Goal: Contribute content: Add original content to the website for others to see

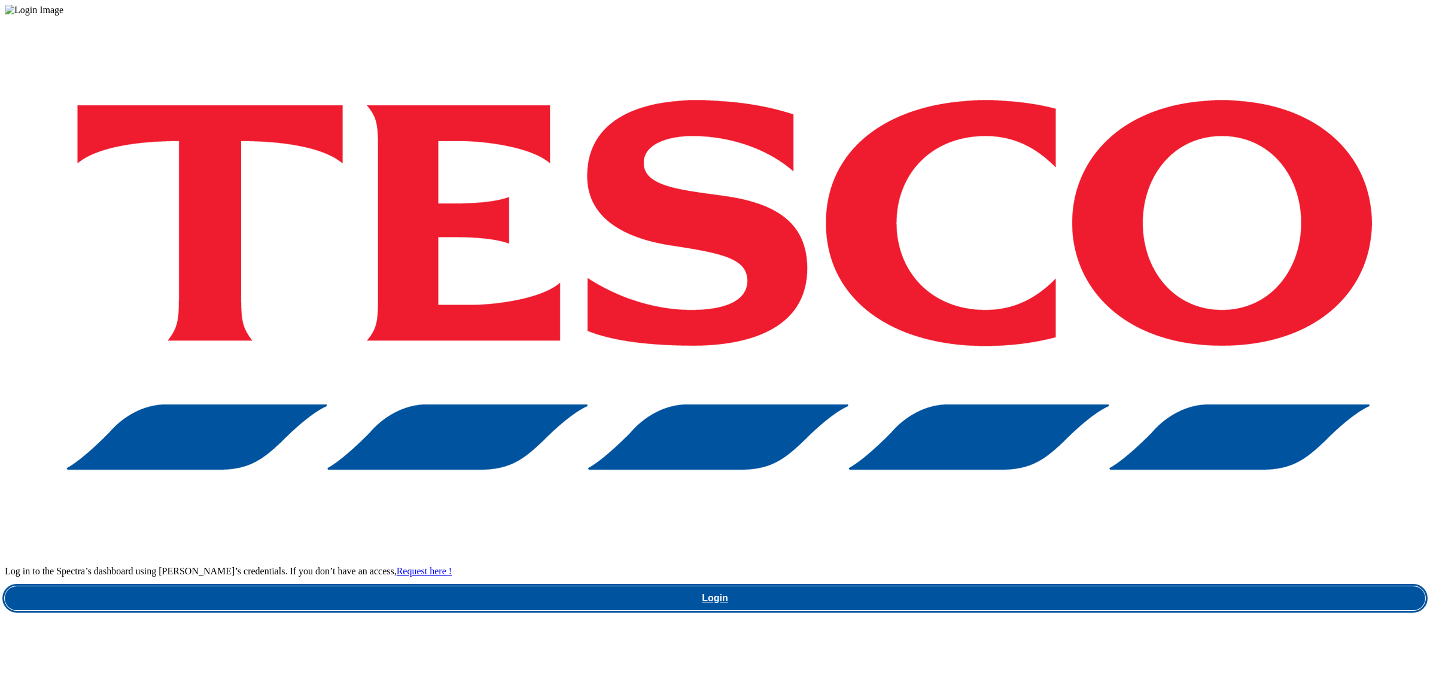
click at [1068, 586] on link "Login" at bounding box center [715, 598] width 1420 height 24
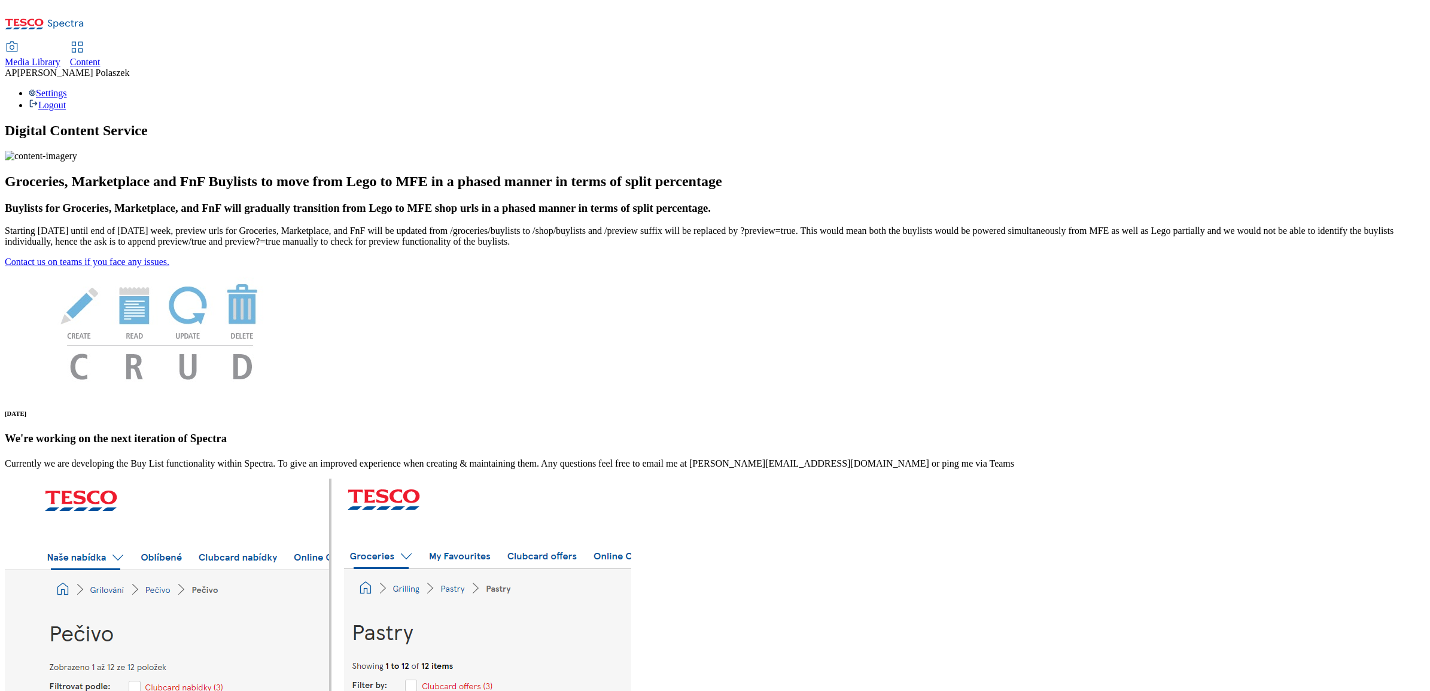
click at [101, 57] on span "Content" at bounding box center [85, 62] width 31 height 10
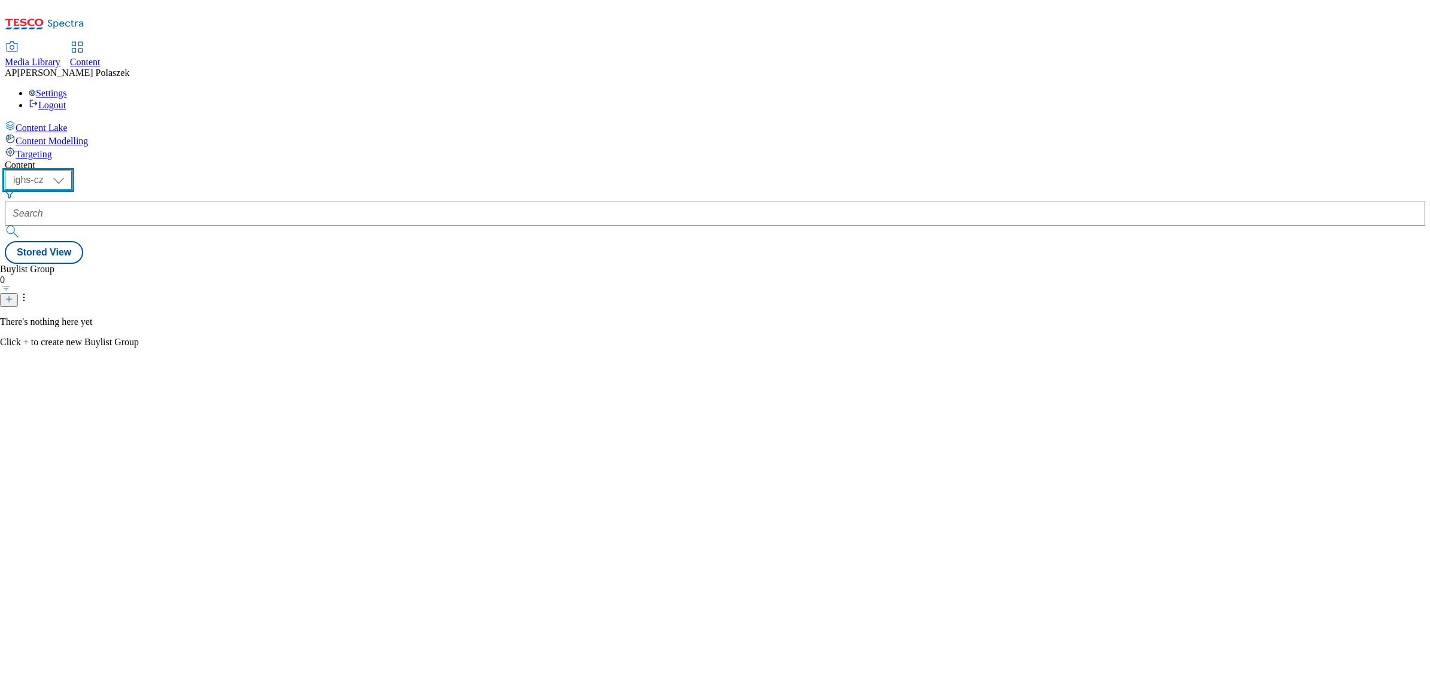
click at [72, 171] on select "ighs-cz ighs-hu ighs-sk" at bounding box center [38, 180] width 67 height 19
select select "ighs-hu"
click at [72, 171] on select "ighs-cz ighs-hu ighs-sk" at bounding box center [38, 180] width 67 height 19
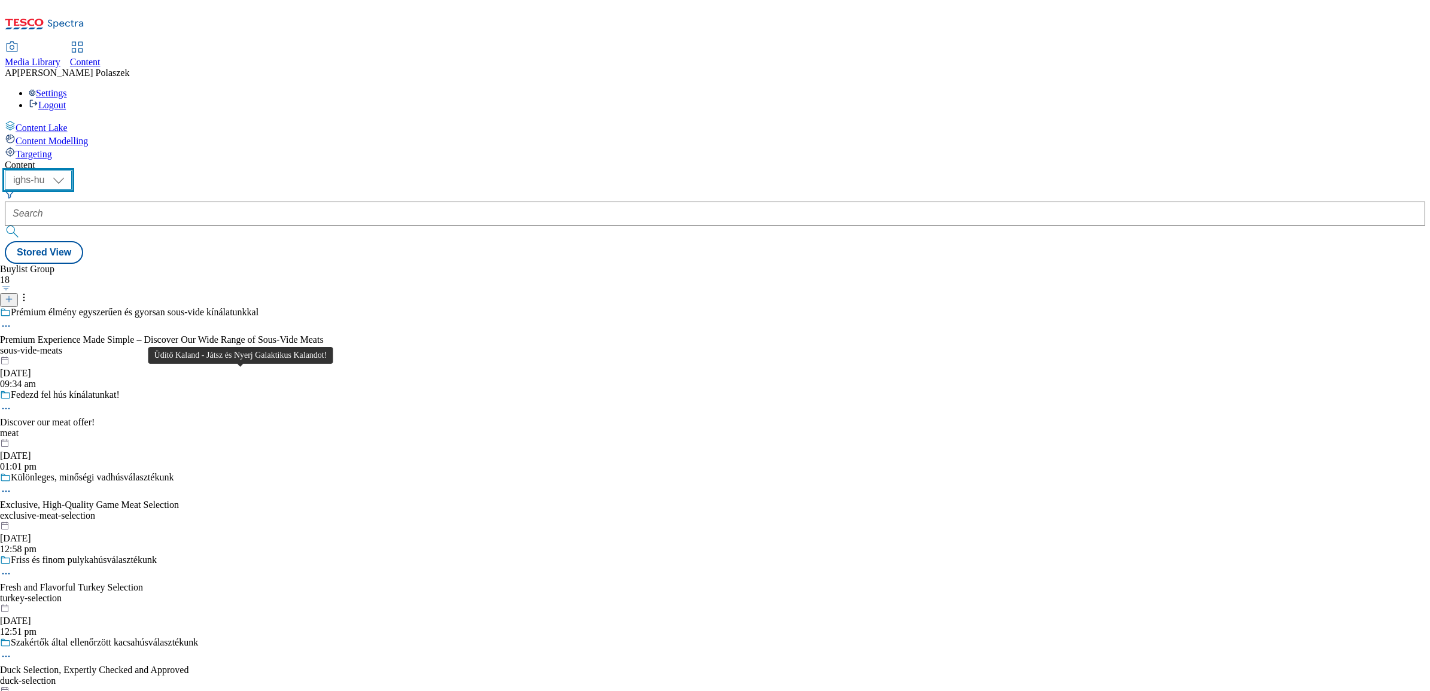
scroll to position [1122, 0]
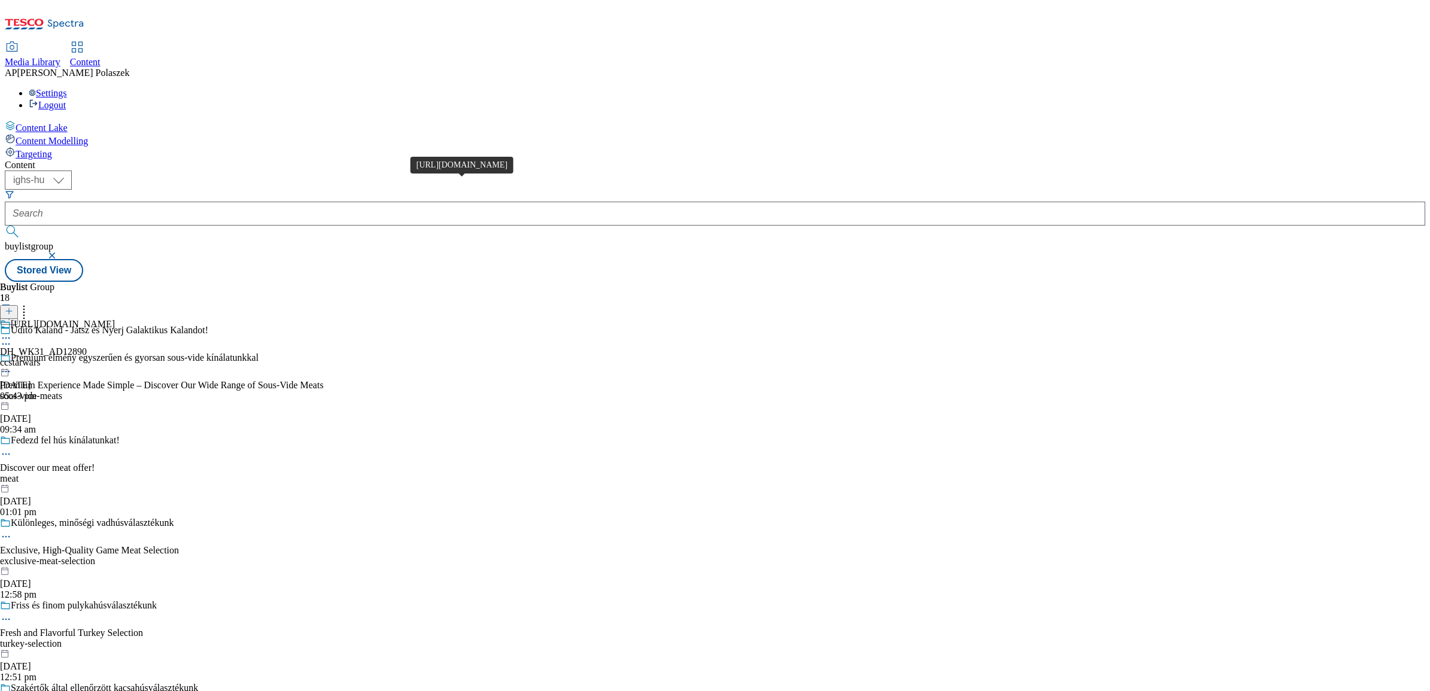
click at [115, 319] on div "https://www.coca-cola.com/hu/hu/offerings/star-wars" at bounding box center [63, 324] width 104 height 11
click at [12, 360] on icon at bounding box center [6, 366] width 12 height 12
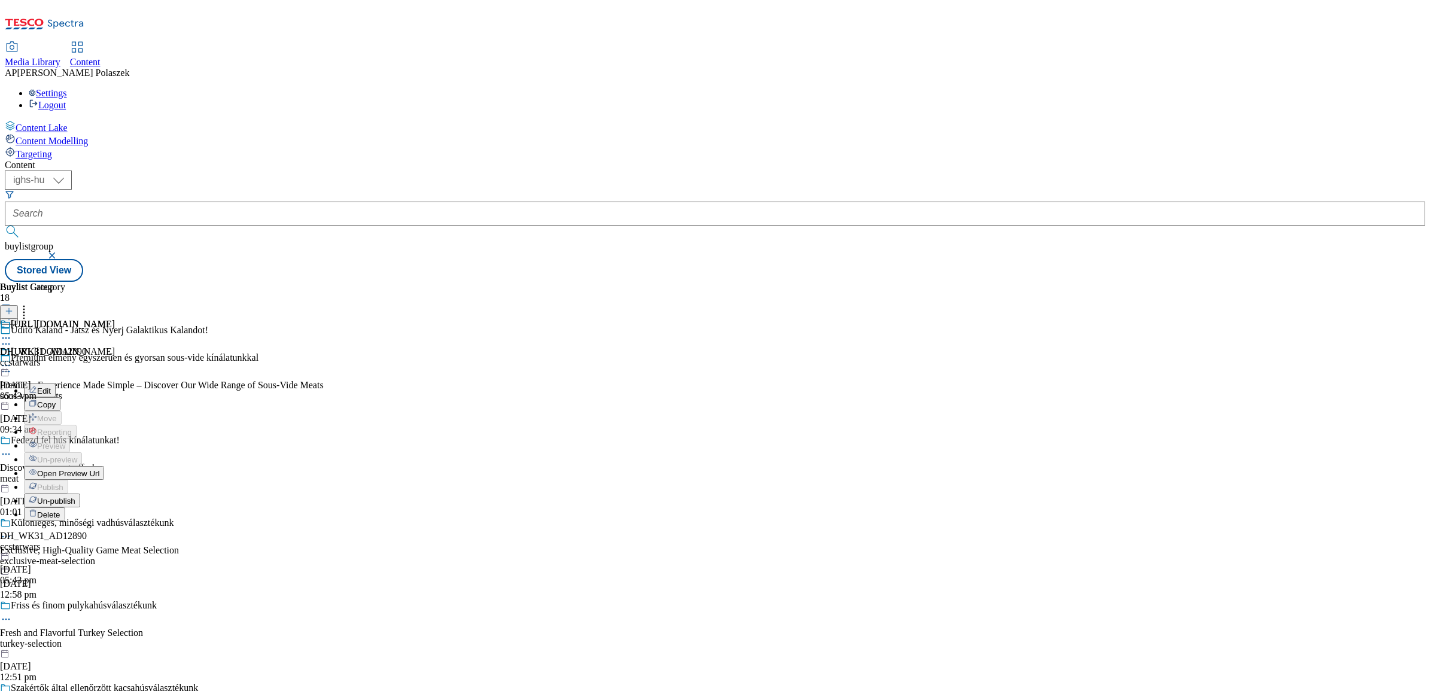
click at [75, 497] on span "Un-publish" at bounding box center [56, 501] width 38 height 9
click at [12, 360] on icon at bounding box center [6, 366] width 12 height 12
click at [56, 384] on button "Edit" at bounding box center [40, 391] width 32 height 14
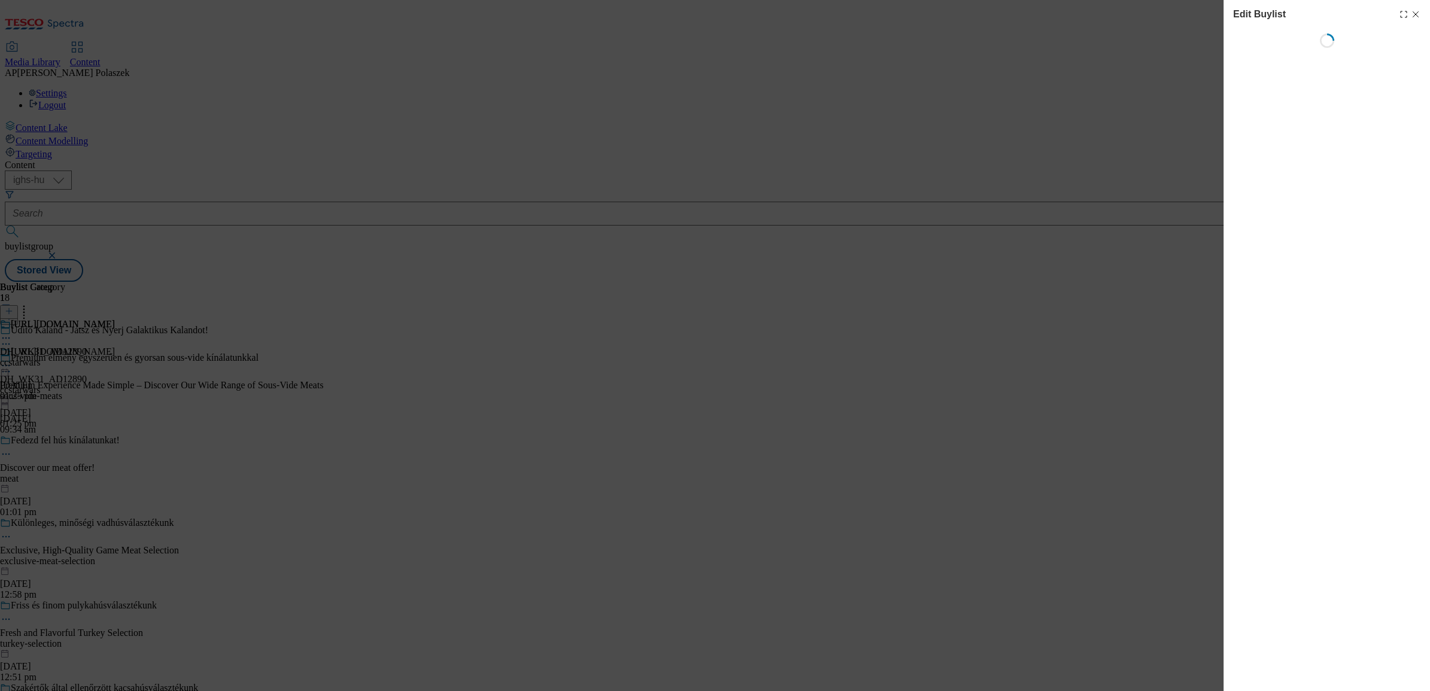
select select "seasonal"
select select "supplier funded short term 1-3 weeks"
select select "dunnhumby"
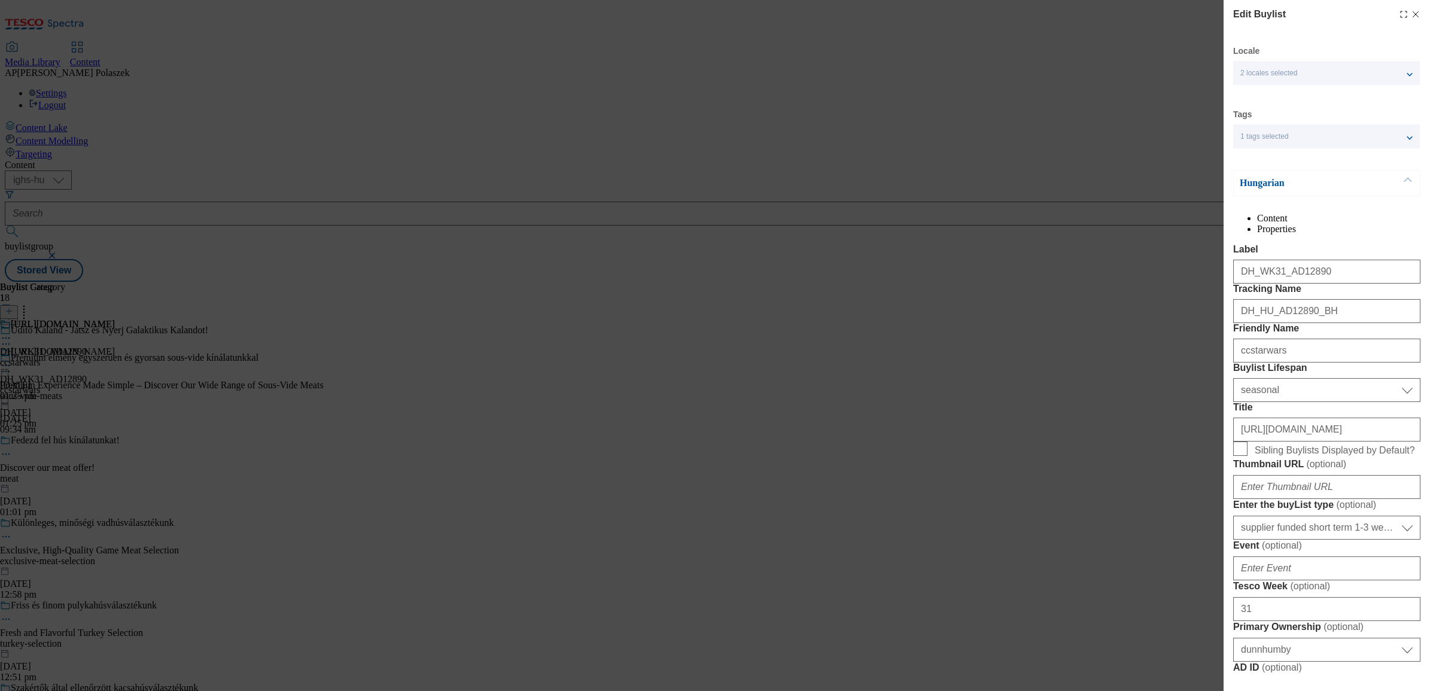
click at [1301, 71] on div "2 locales selected" at bounding box center [1326, 73] width 187 height 24
click at [1178, 184] on div "Edit Buylist Locale 2 locales selected Hungarian English Tags 1 tags selected b…" at bounding box center [715, 345] width 1430 height 691
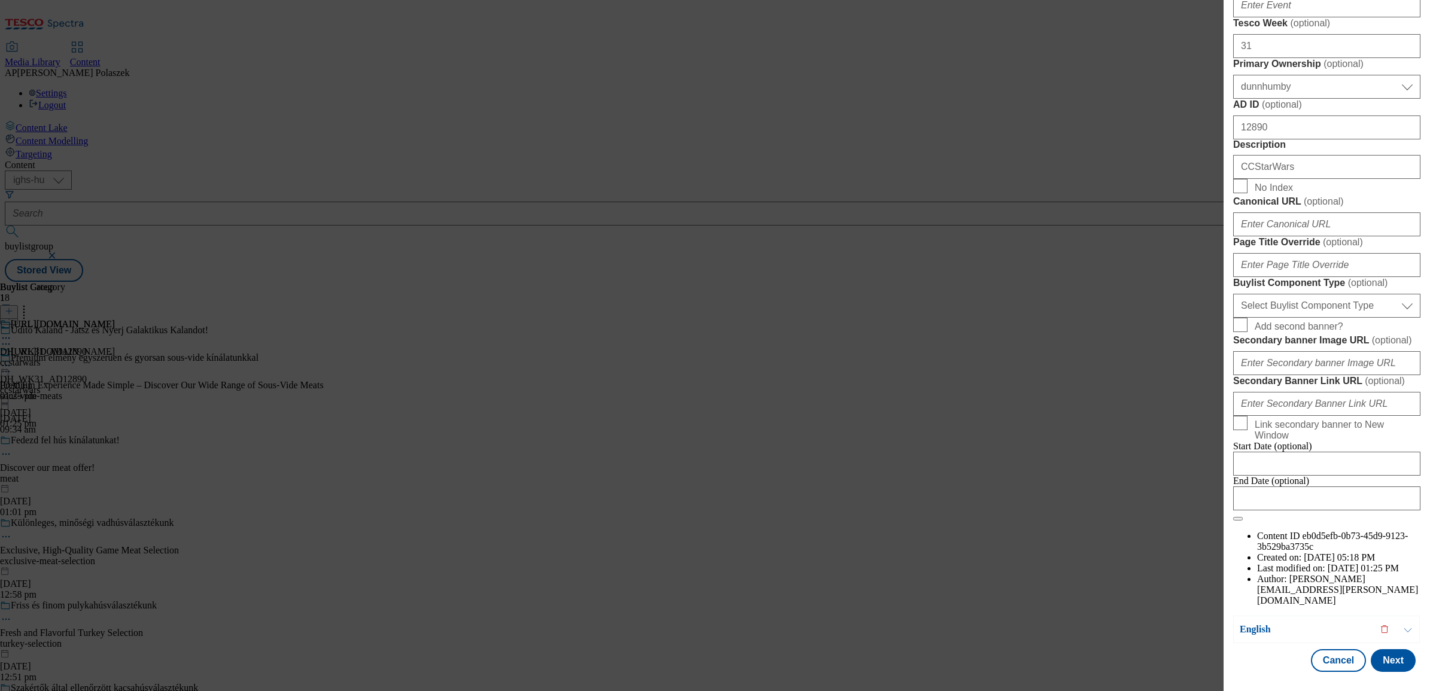
scroll to position [823, 0]
click at [1290, 236] on input "Canonical URL ( optional )" at bounding box center [1326, 224] width 187 height 24
paste input "https://www.coca-cola.com"
type input "https://www.coca-cola.com"
click at [1298, 318] on select "Select Buylist Component Type Banner Competition Header Meal" at bounding box center [1326, 306] width 187 height 24
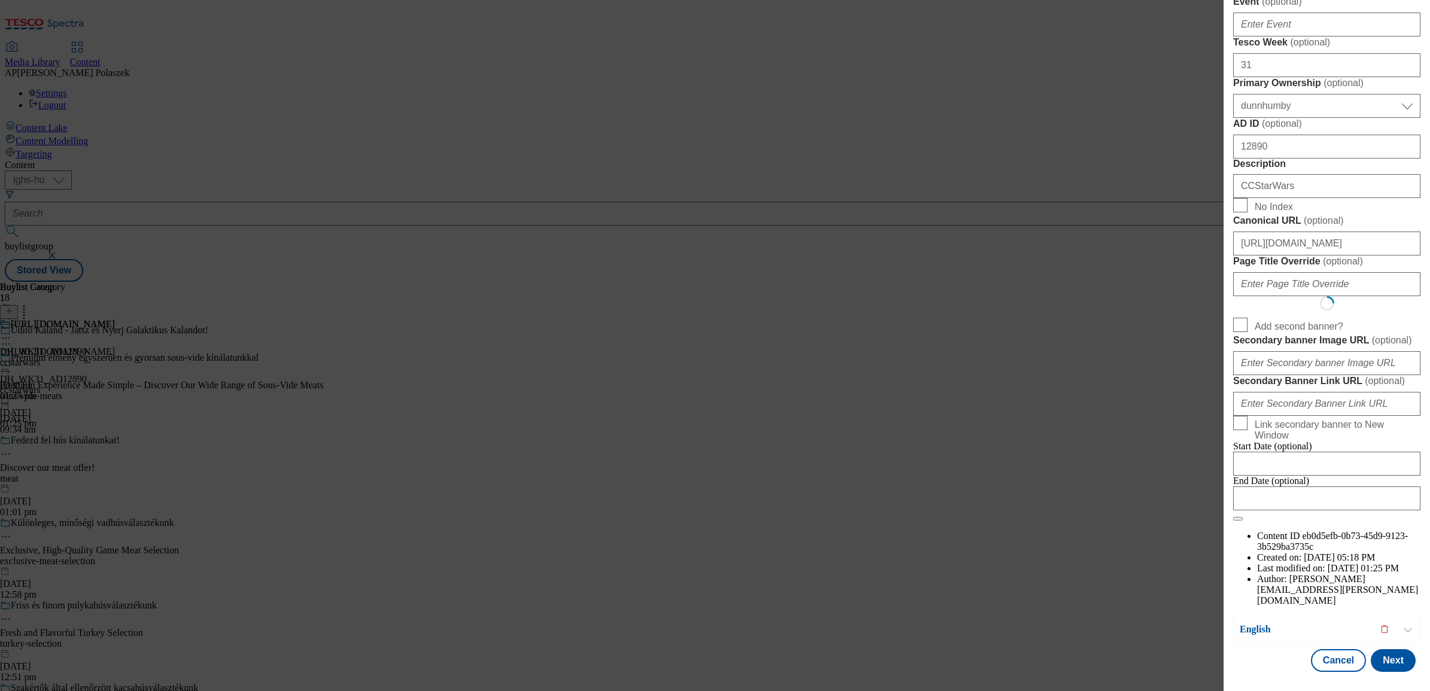
select select "Banner"
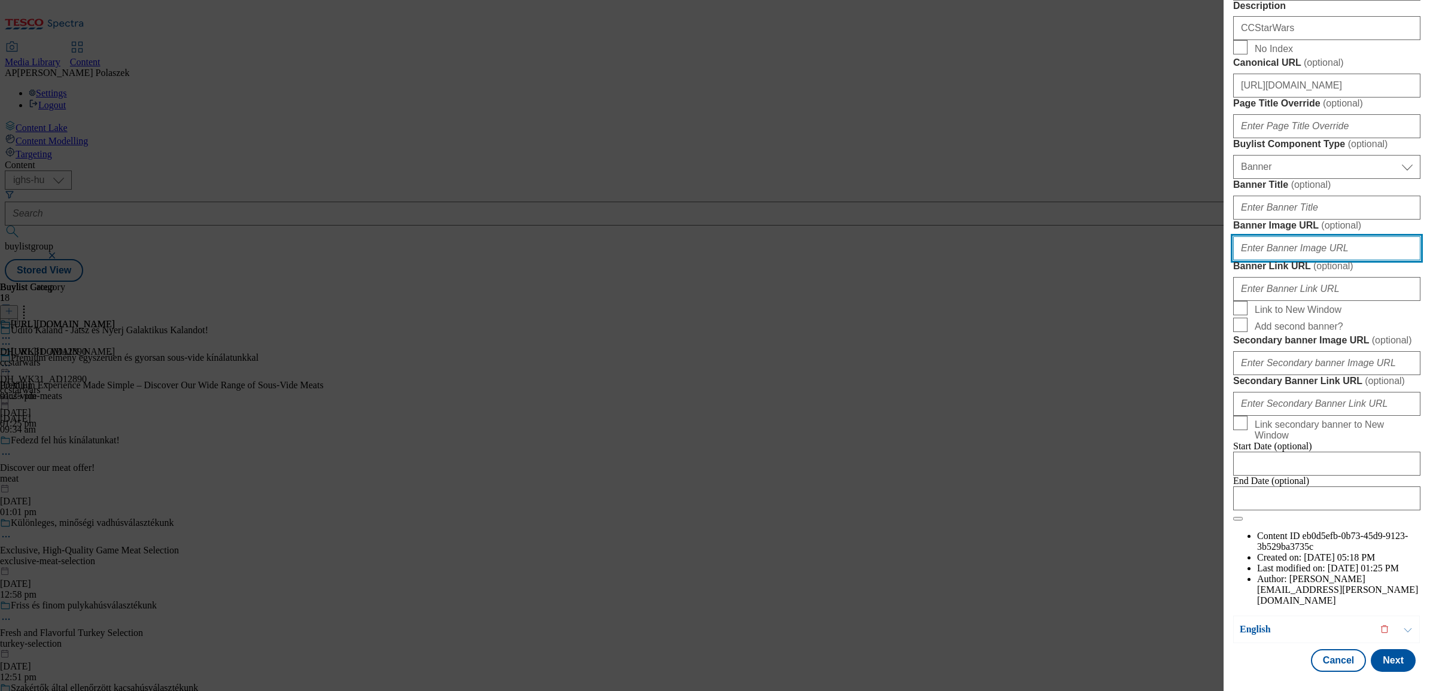
click at [1290, 260] on input "Banner Image URL ( optional )" at bounding box center [1326, 248] width 187 height 24
paste input "https://digitalcontent.api.tesco.com/v2/media/ighs-ce-mktg/18a6e244-acf5-4906-9…"
type input "https://digitalcontent.api.tesco.com/v2/media/ighs-ce-mktg/18a6e244-acf5-4906-9…"
click at [1376, 301] on input "Banner Link URL ( optional )" at bounding box center [1326, 289] width 187 height 24
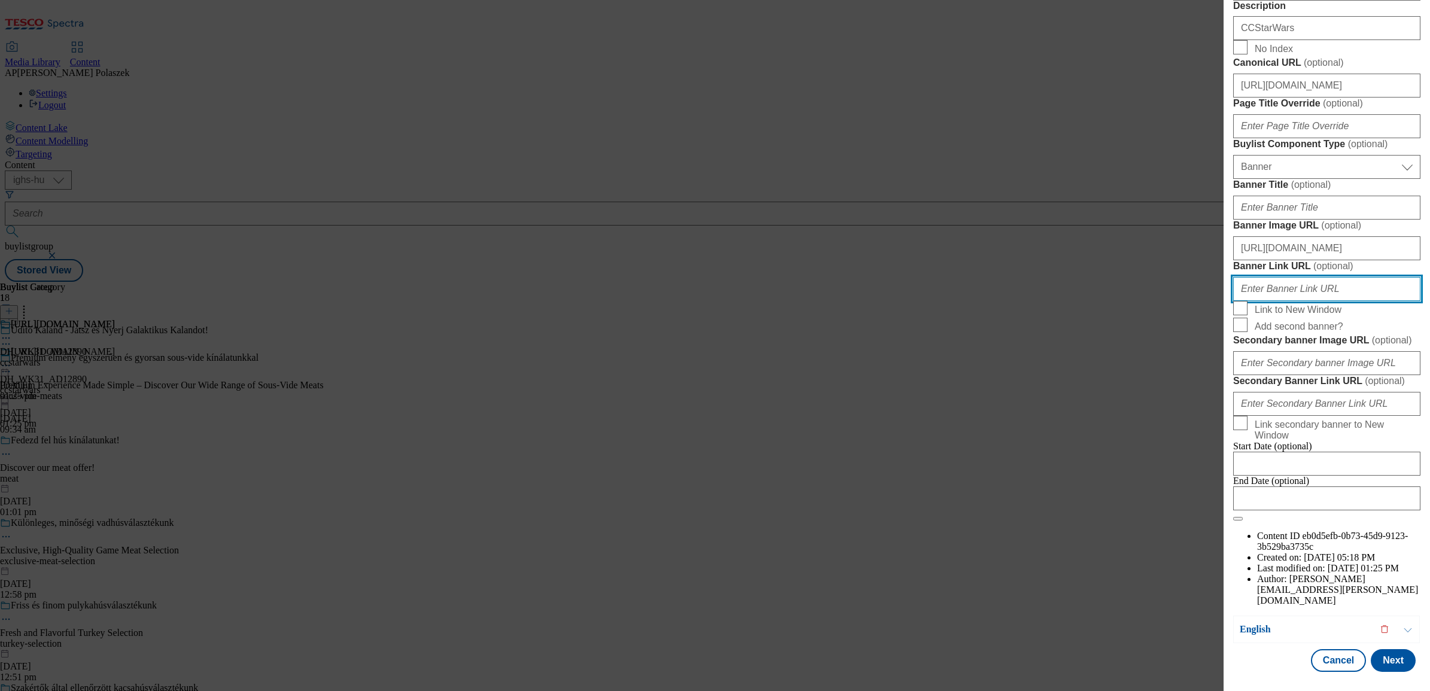
scroll to position [0, 0]
click at [1286, 301] on input "Banner Link URL ( optional )" at bounding box center [1326, 289] width 187 height 24
paste input "https://www.coca-cola.com/hu/hu/offerings/star-wars"
type input "https://www.coca-cola.com/hu/hu/offerings/star-wars"
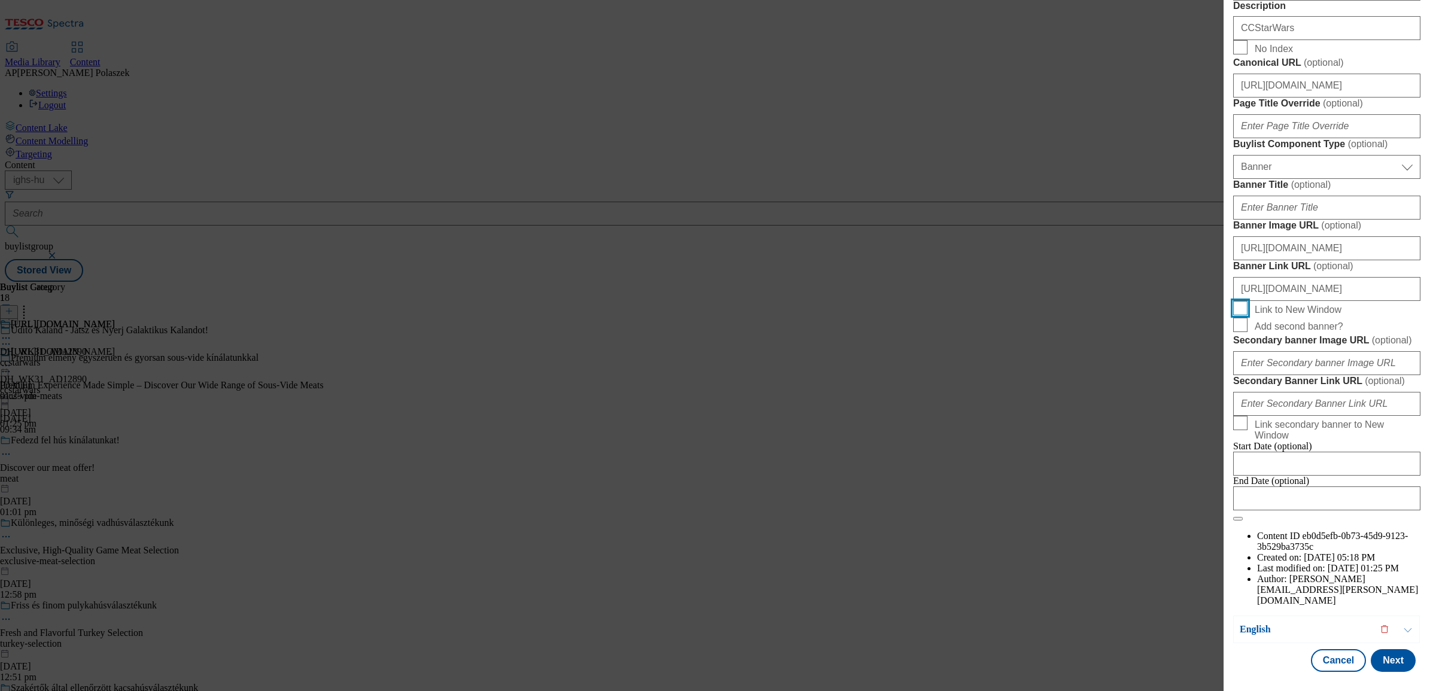
click at [1242, 315] on input "Link to New Window" at bounding box center [1240, 308] width 14 height 14
checkbox input "true"
click at [1384, 649] on button "Next" at bounding box center [1393, 660] width 45 height 23
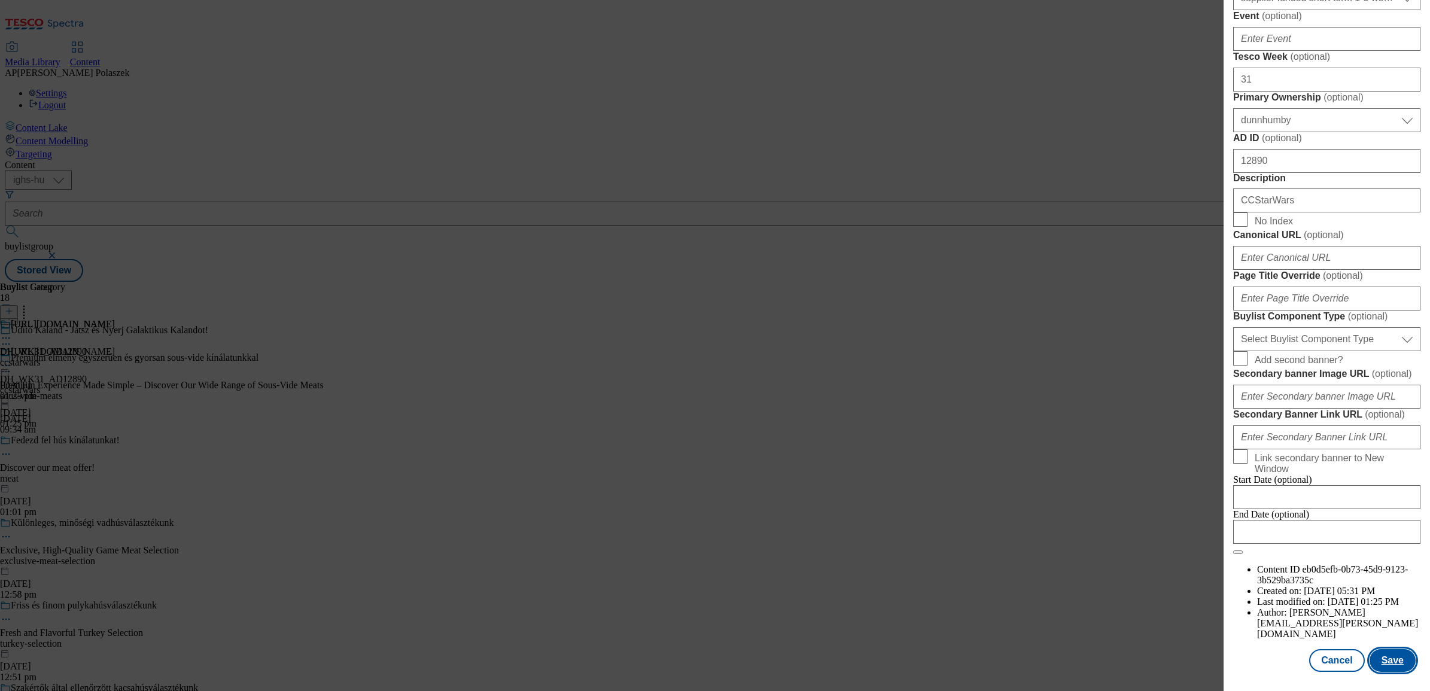
scroll to position [713, 0]
click at [1306, 270] on input "Canonical URL ( optional )" at bounding box center [1326, 258] width 187 height 24
paste input "https://www.coca-cola.com/hu/hu/offerings/star-wars"
type input "https://www.coca-cola.com"
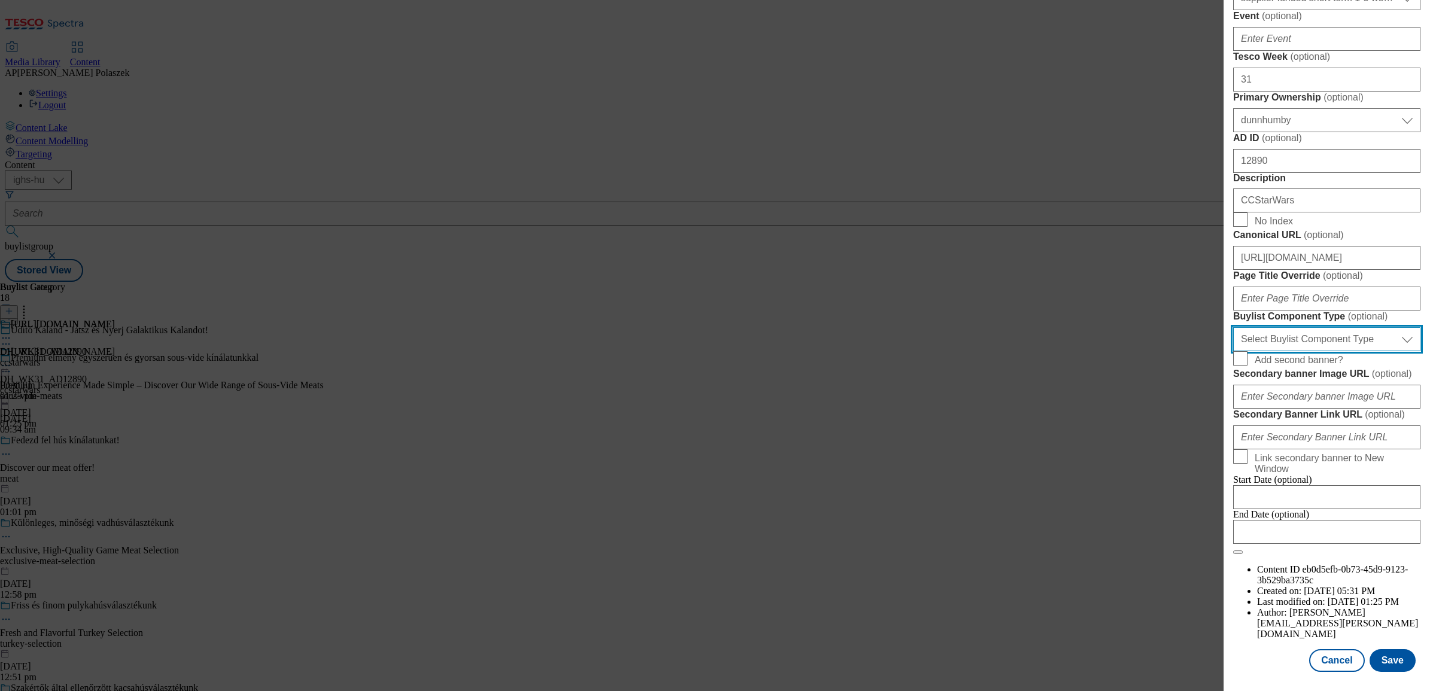
click at [1311, 351] on select "Select Buylist Component Type Banner Competition Header Meal" at bounding box center [1326, 339] width 187 height 24
select select "Banner"
click at [1233, 351] on select "Select Buylist Component Type Banner Competition Header Meal" at bounding box center [1326, 339] width 187 height 24
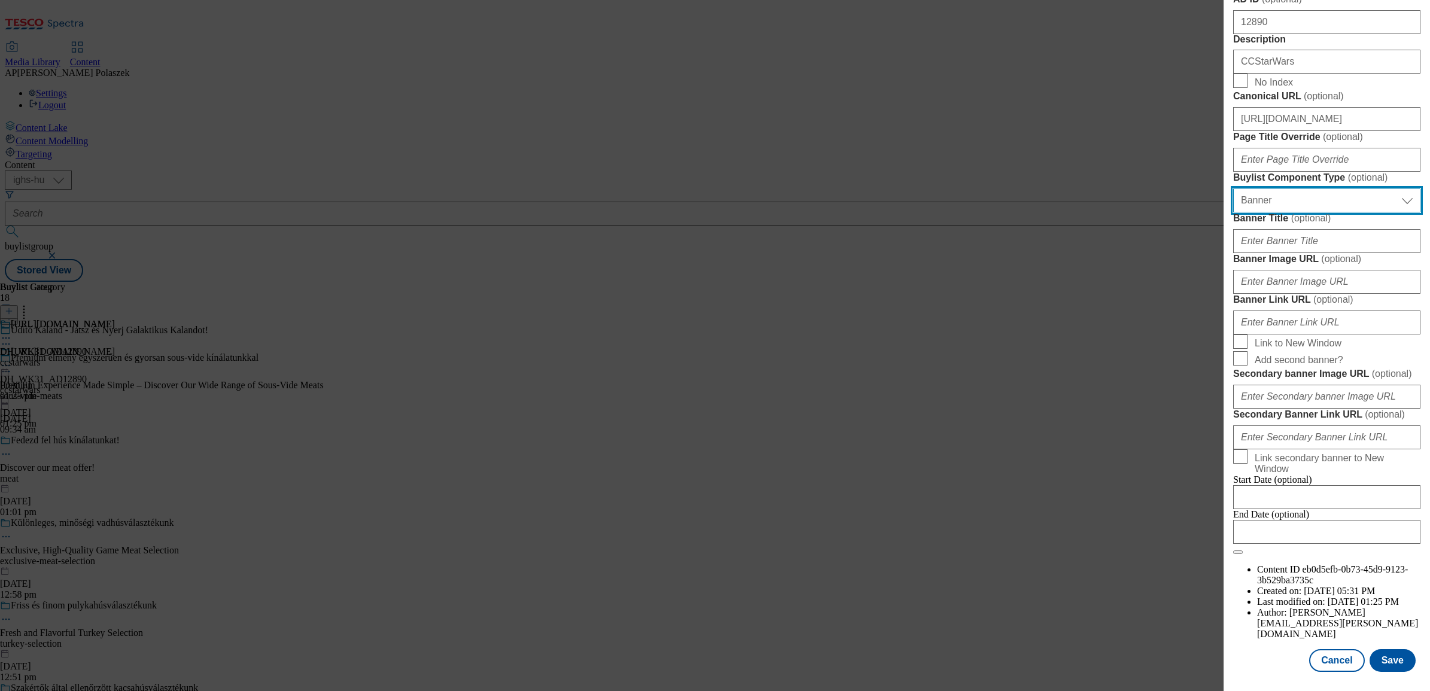
scroll to position [863, 0]
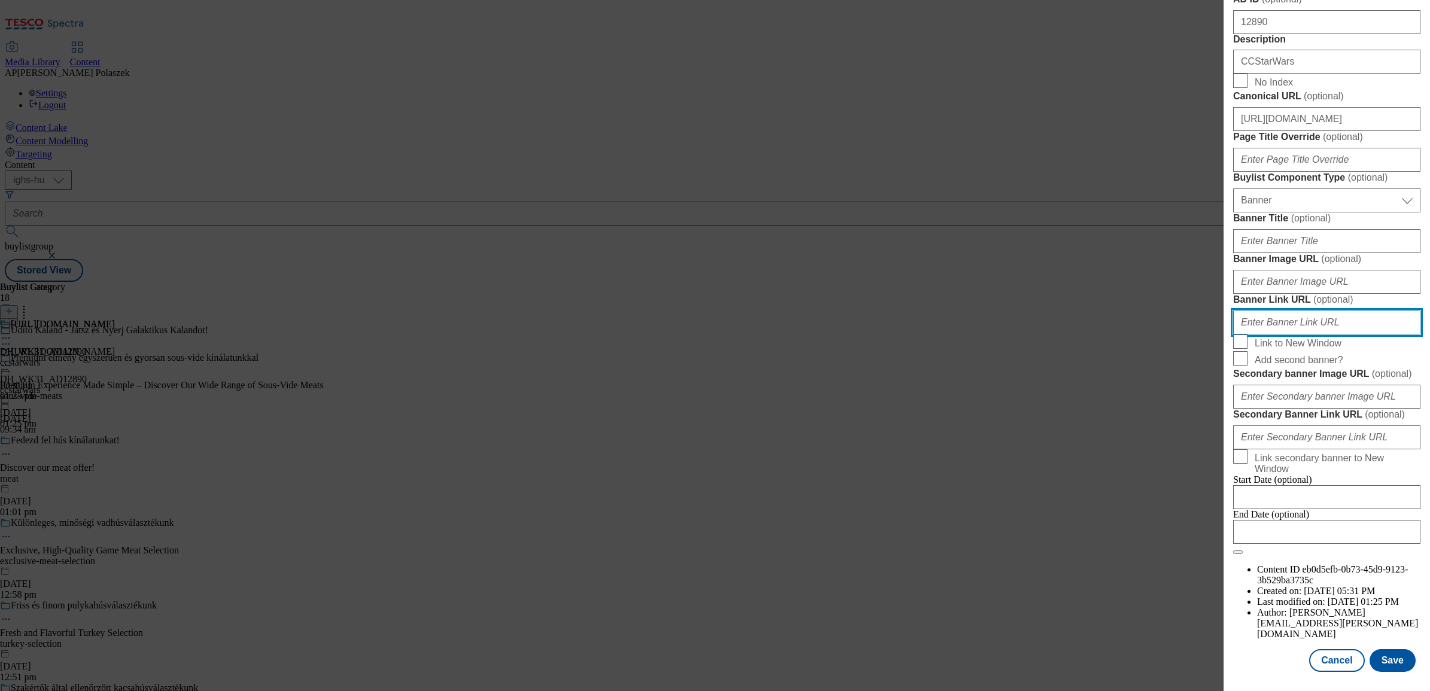
click at [1301, 334] on input "Banner Link URL ( optional )" at bounding box center [1326, 323] width 187 height 24
paste input "https://www.coca-cola.com/hu/hu/offerings/star-wars"
type input "https://www.coca-cola.com/hu/hu/offerings/star-wars"
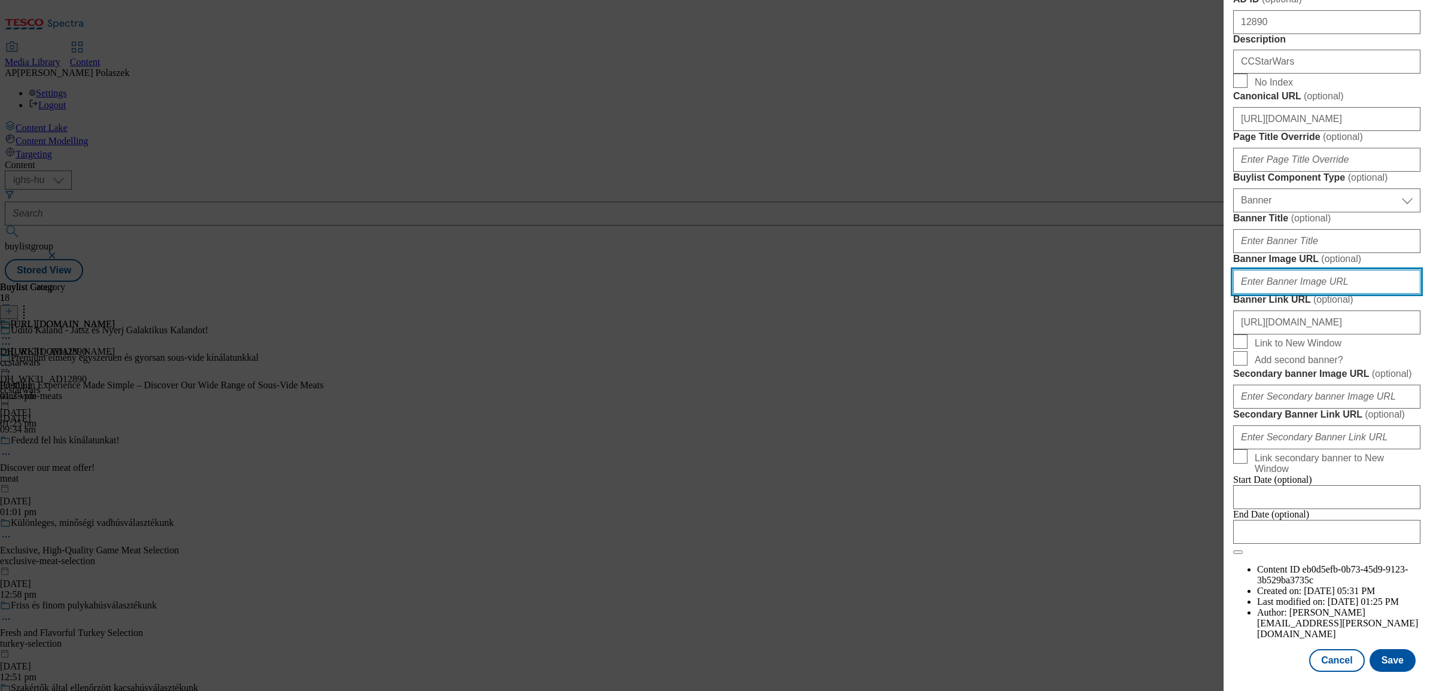
click at [1306, 294] on input "Banner Image URL ( optional )" at bounding box center [1326, 282] width 187 height 24
click at [1276, 294] on input "Banner Image URL ( optional )" at bounding box center [1326, 282] width 187 height 24
paste input "https://digitalcontent.api.tesco.com/v2/media/ighs-ce-mktg/d3f9a0d1-445f-4b40-b…"
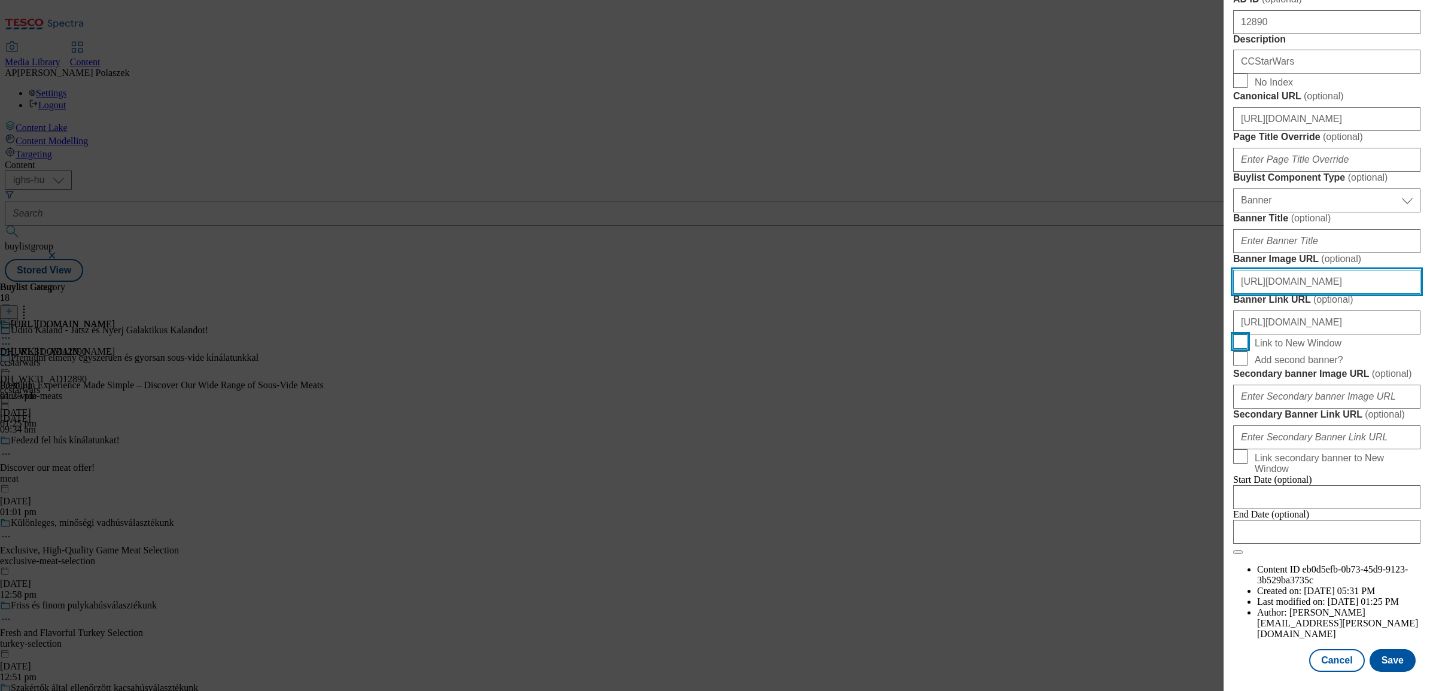
type input "https://digitalcontent.api.tesco.com/v2/media/ighs-ce-mktg/d3f9a0d1-445f-4b40-b…"
click at [1234, 349] on input "Link to New Window" at bounding box center [1240, 341] width 14 height 14
checkbox input "true"
click at [1392, 649] on button "Save" at bounding box center [1393, 660] width 46 height 23
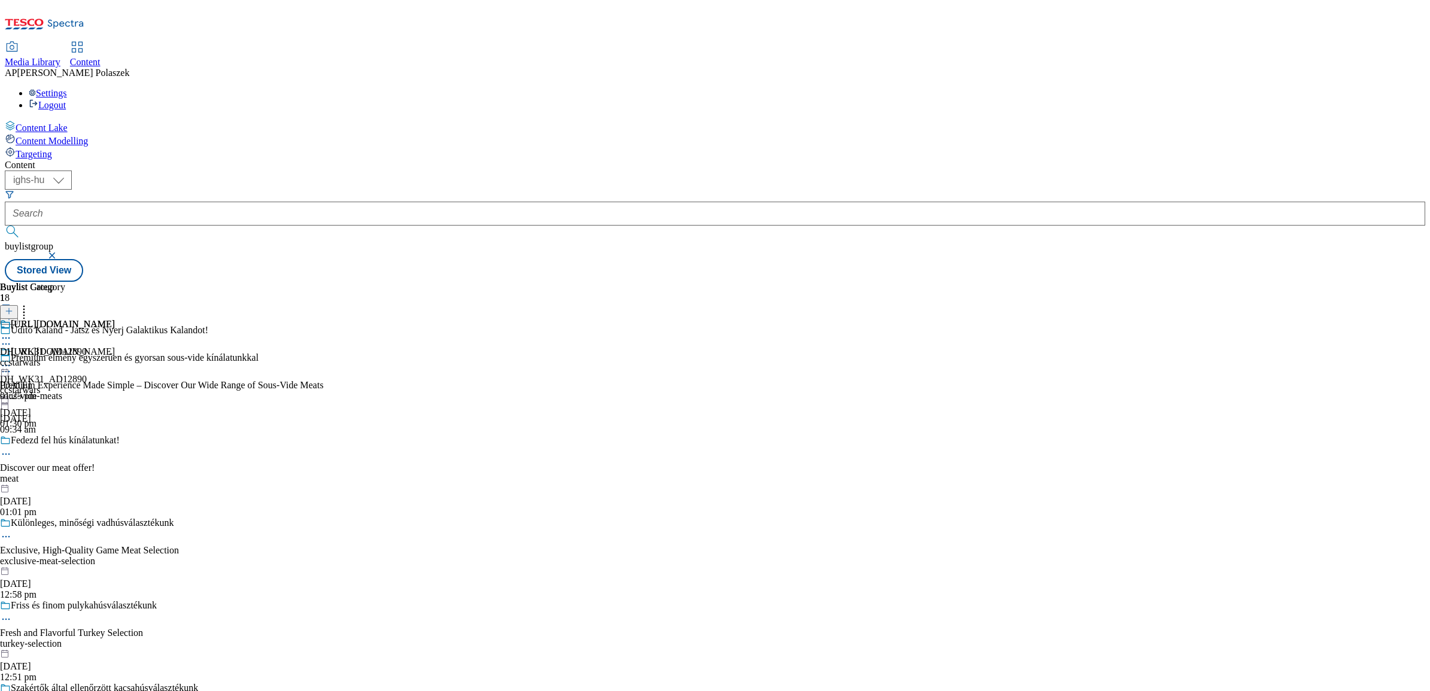
click at [12, 360] on icon at bounding box center [6, 366] width 12 height 12
click at [65, 442] on span "Preview" at bounding box center [51, 446] width 28 height 9
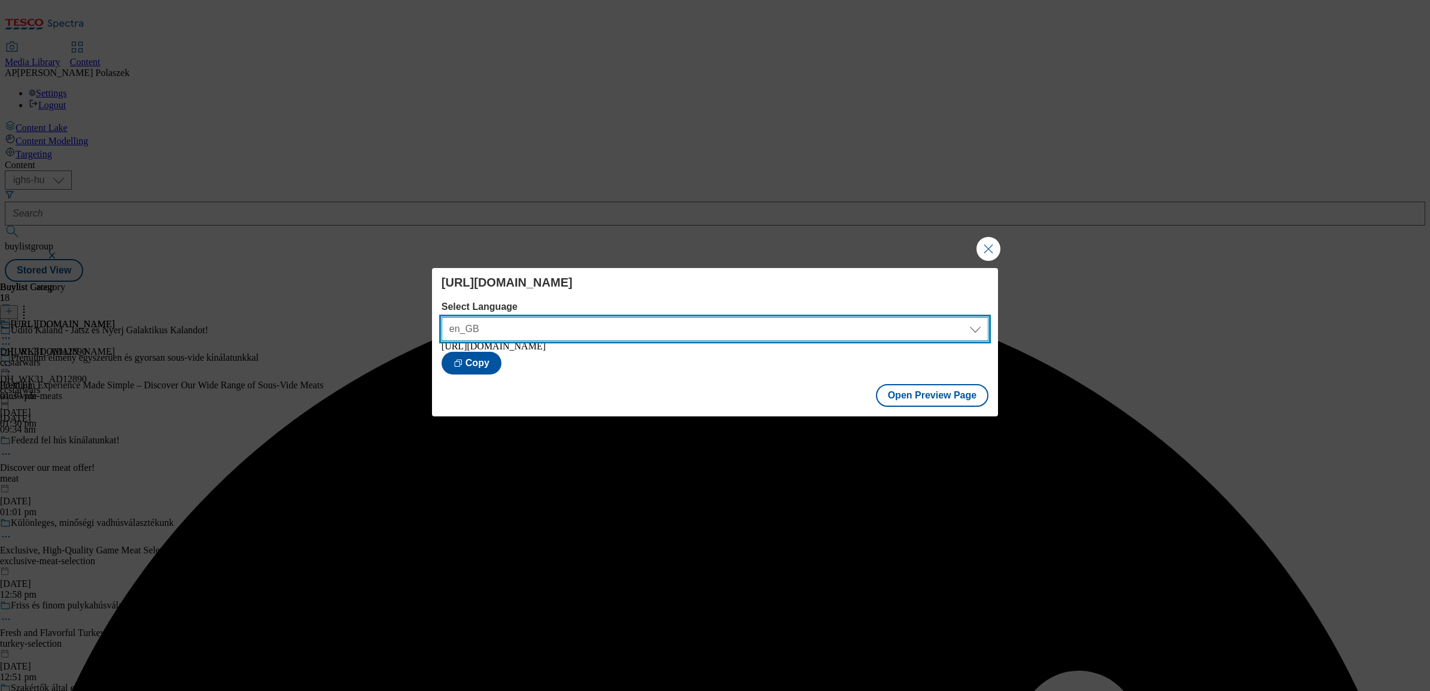
click at [935, 323] on select "en_GB hu_HU" at bounding box center [715, 329] width 547 height 24
select select "https://bevasarlas.tesco.hu/groceries/hu-HU/buylists/cocacola/ccstarwars/preview"
click at [442, 317] on select "en_GB hu_HU" at bounding box center [715, 329] width 547 height 24
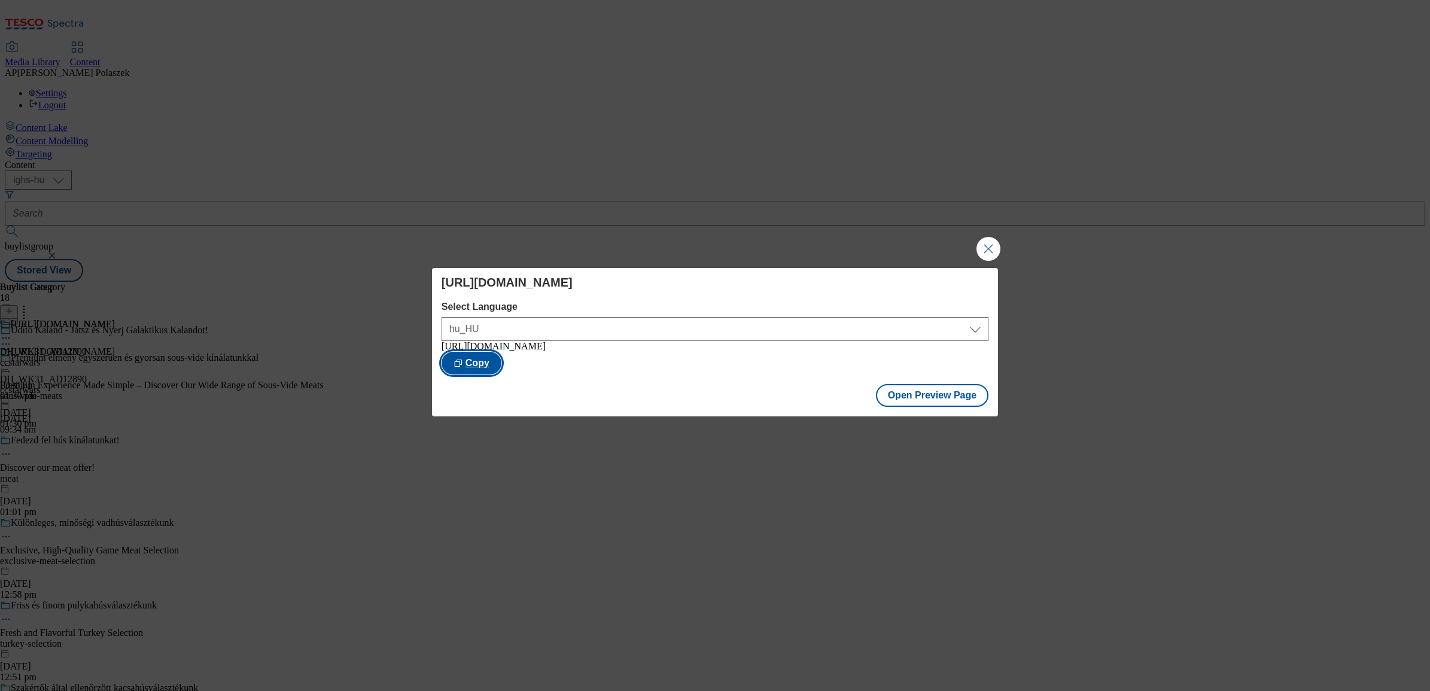
click at [501, 364] on button "Copy" at bounding box center [472, 363] width 60 height 23
drag, startPoint x: 986, startPoint y: 246, endPoint x: 1000, endPoint y: 255, distance: 16.8
click at [986, 246] on button "Close Modal" at bounding box center [989, 249] width 24 height 24
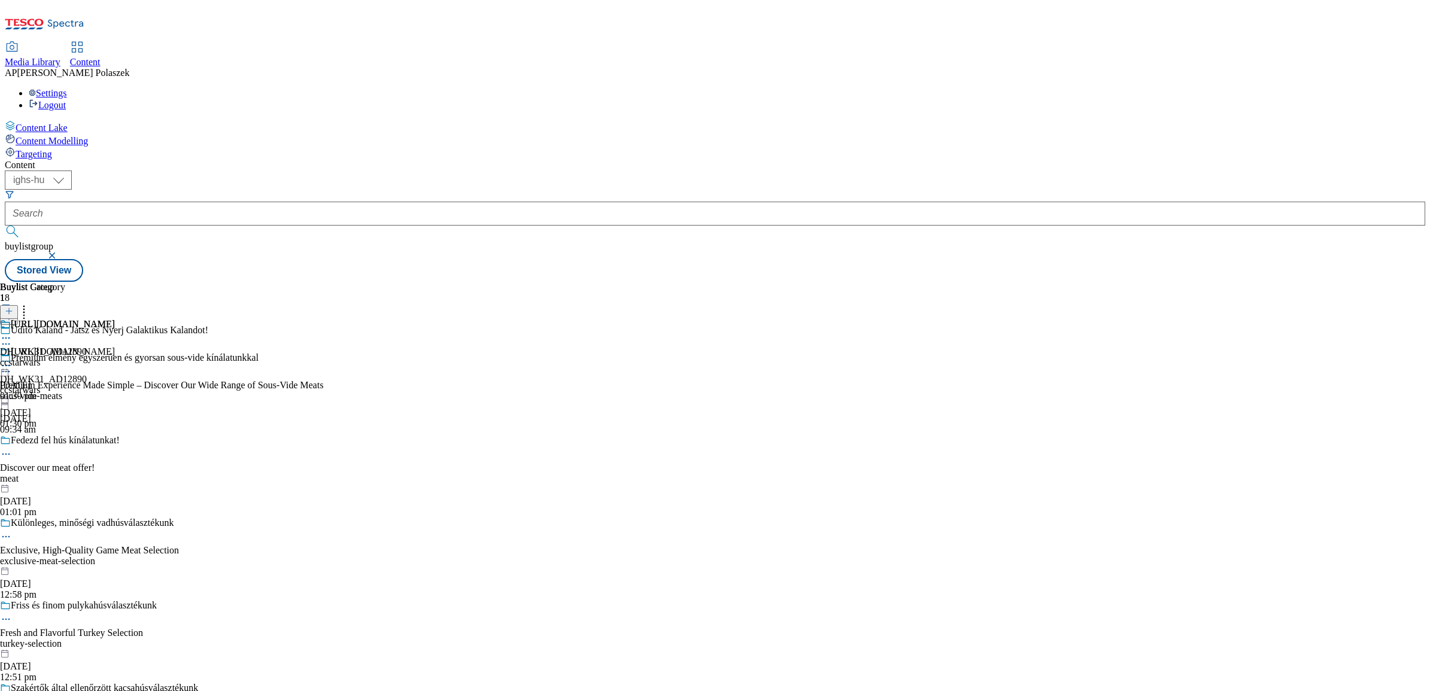
click at [115, 360] on div at bounding box center [57, 367] width 115 height 14
click at [68, 480] on button "Publish" at bounding box center [46, 487] width 44 height 14
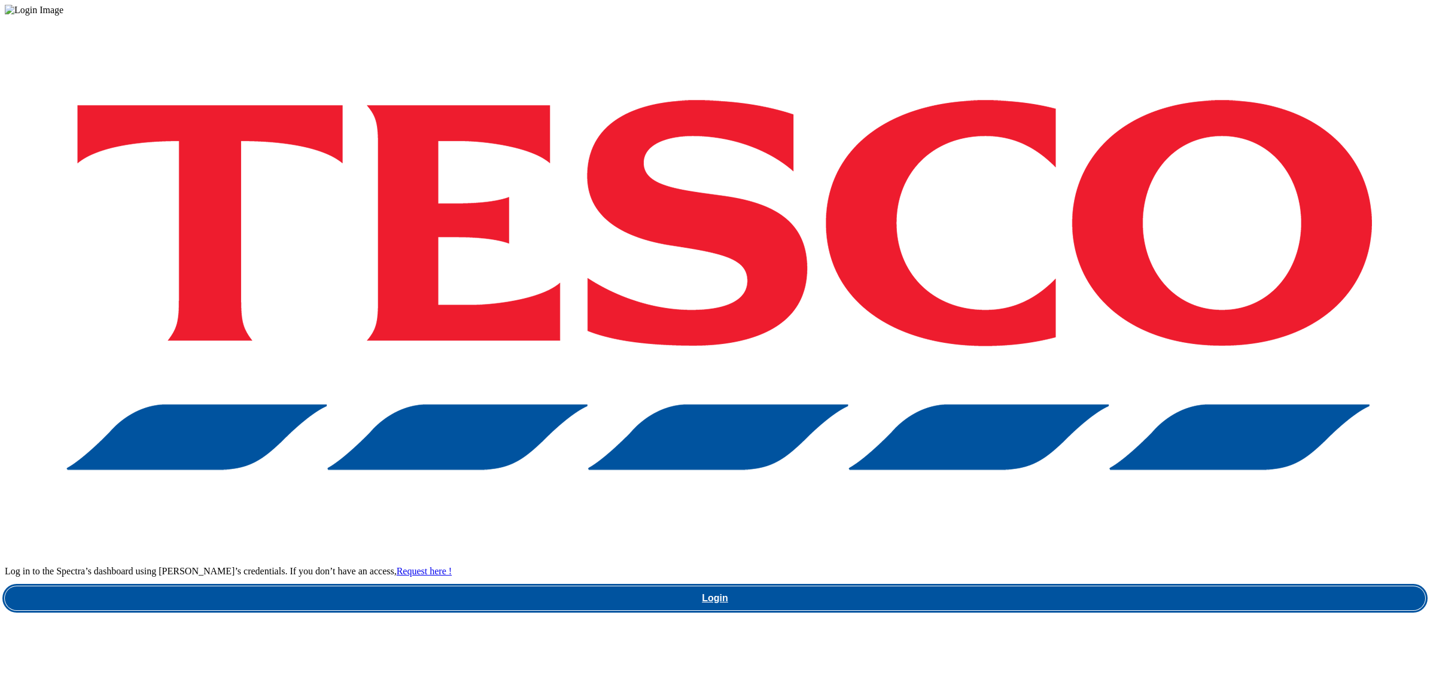
click at [1054, 586] on link "Login" at bounding box center [715, 598] width 1420 height 24
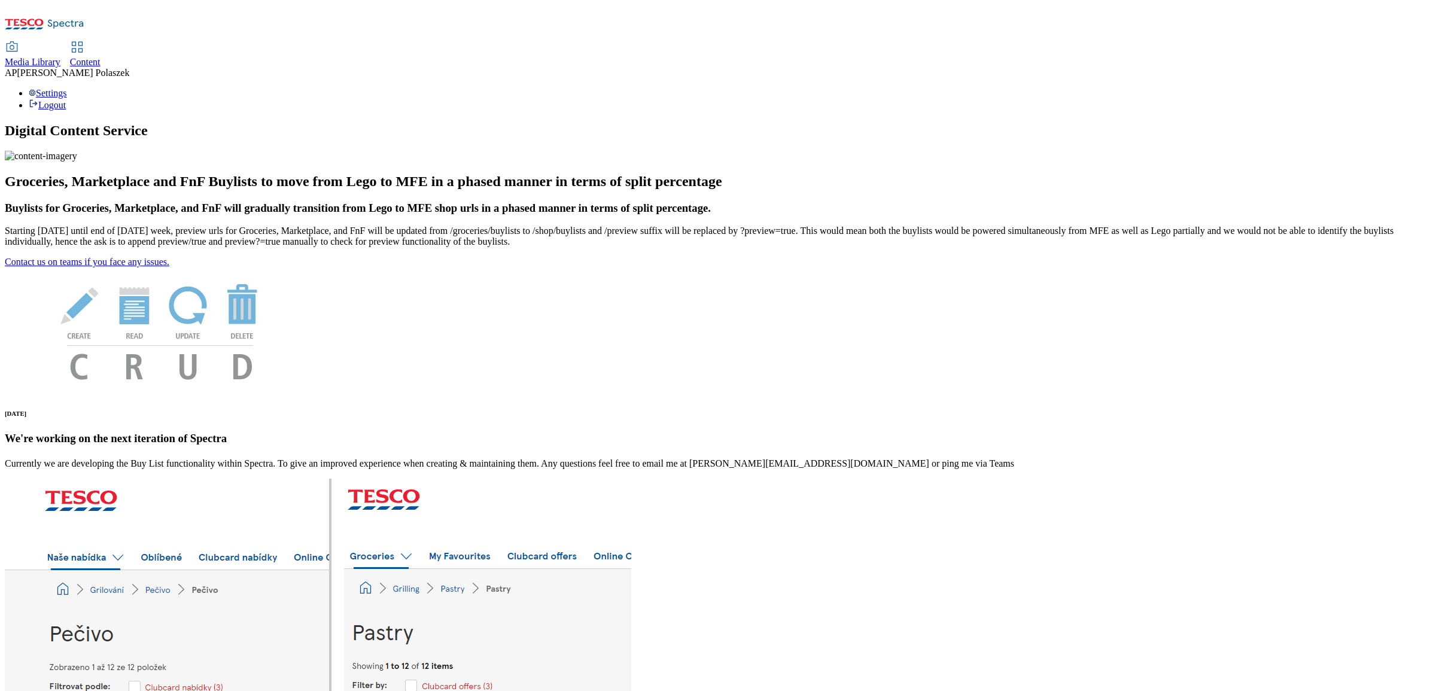
click at [101, 57] on span "Content" at bounding box center [85, 62] width 31 height 10
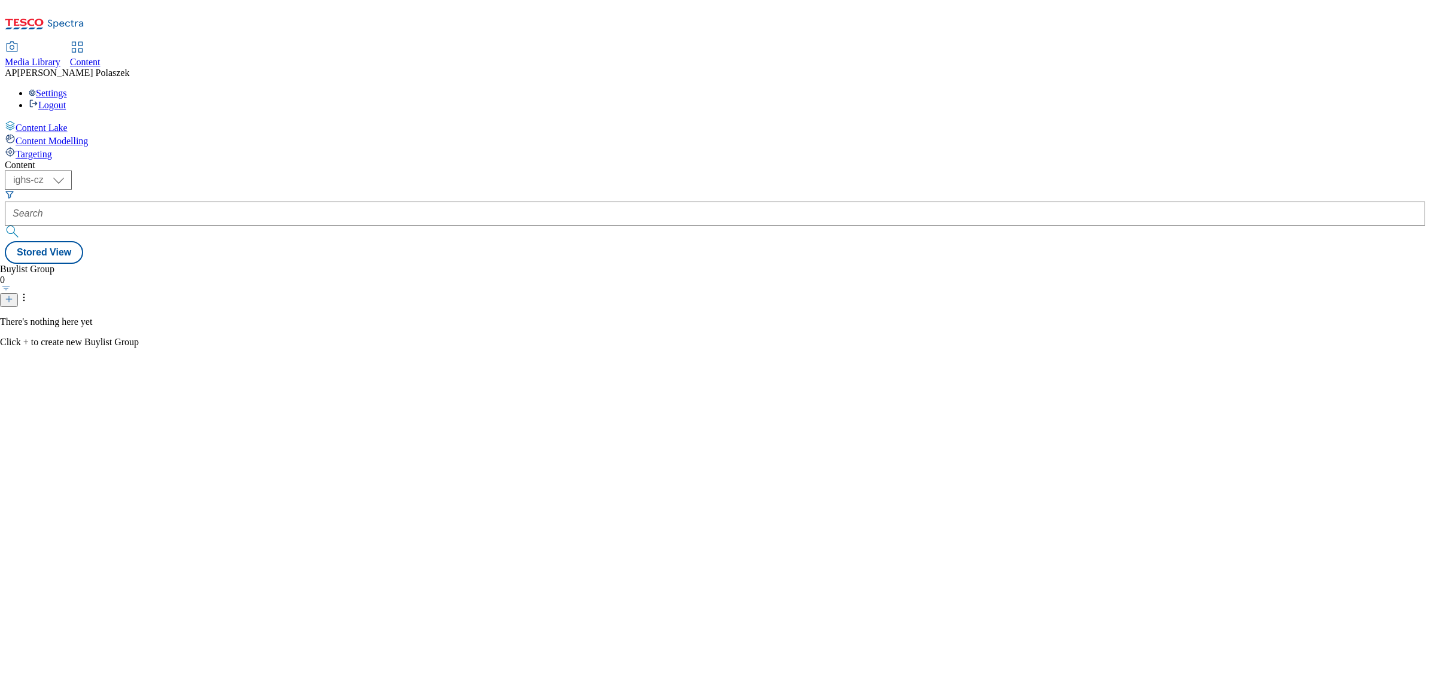
click at [60, 57] on span "Media Library" at bounding box center [33, 62] width 56 height 10
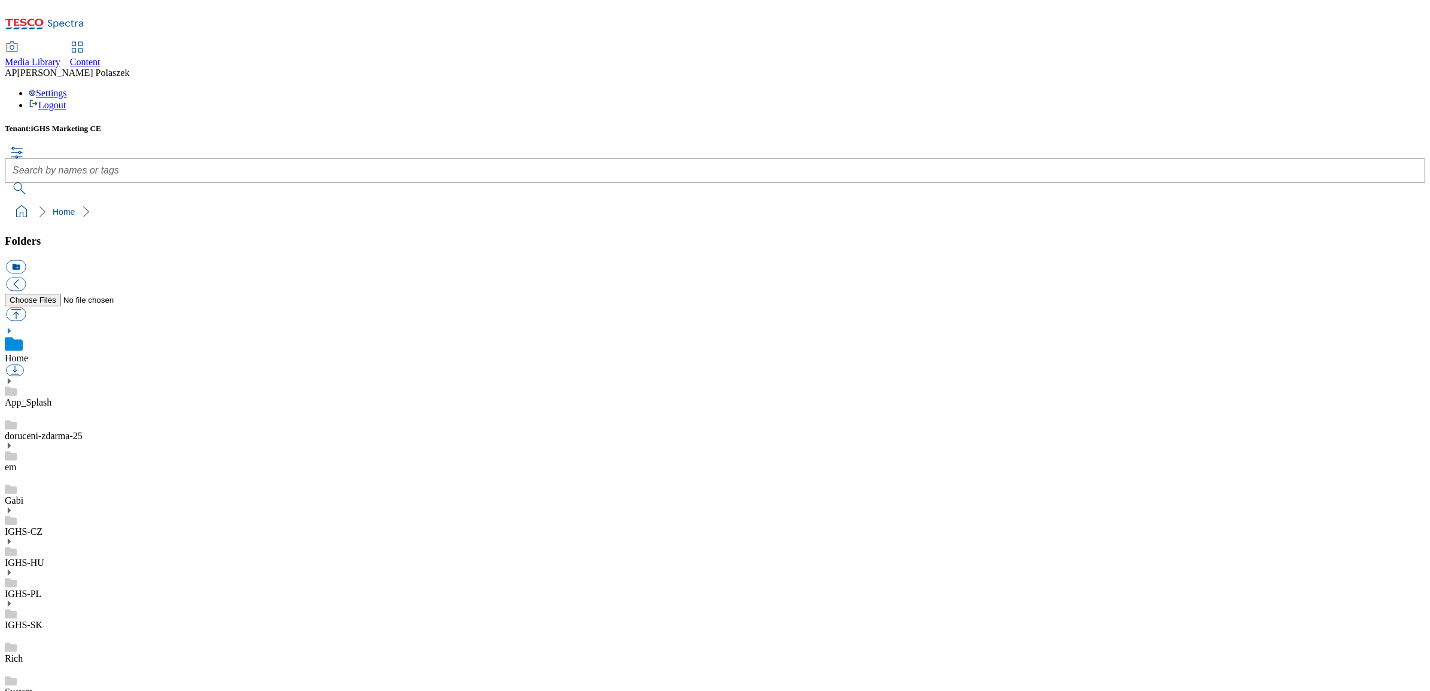
click at [44, 558] on link "IGHS-HU" at bounding box center [24, 563] width 39 height 10
click at [13, 524] on icon at bounding box center [9, 528] width 8 height 8
click at [26, 307] on button "button" at bounding box center [16, 314] width 20 height 14
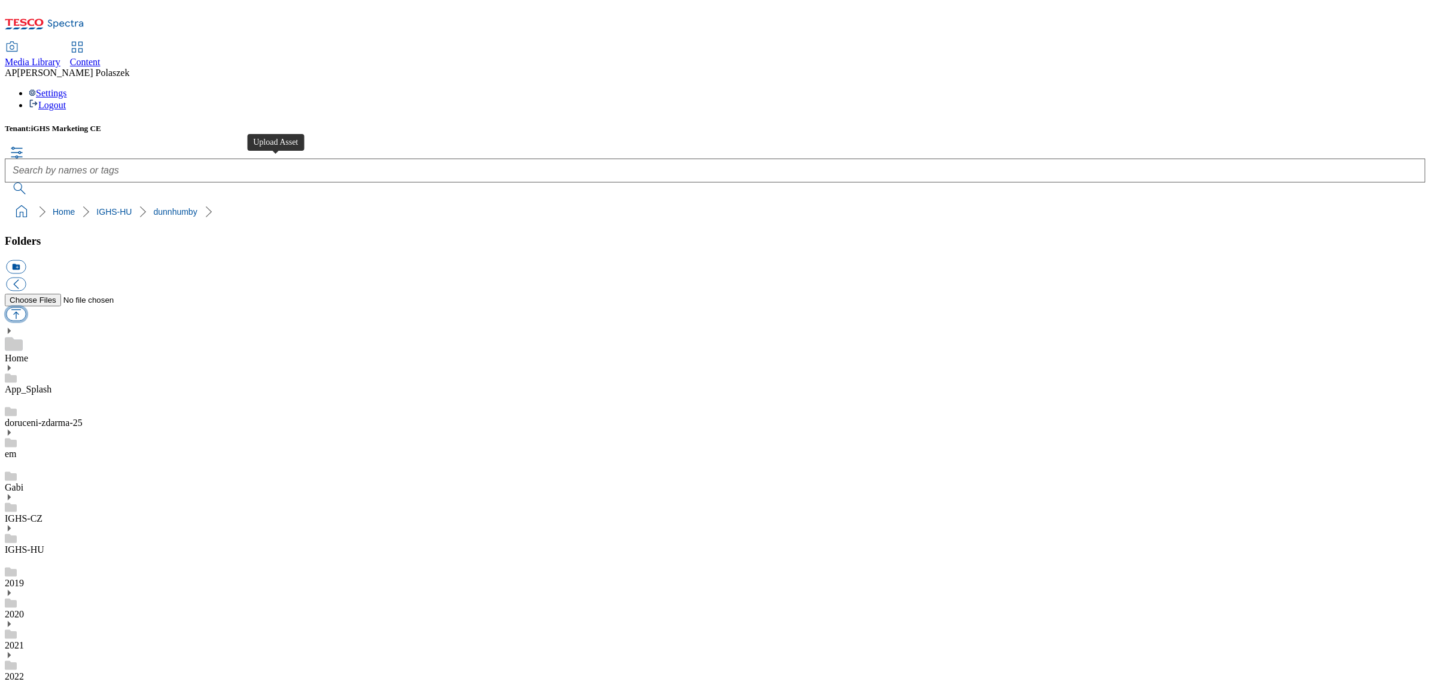
type input "C:\fakepath\CocaCola Star Wars 1184x333_ENG.png"
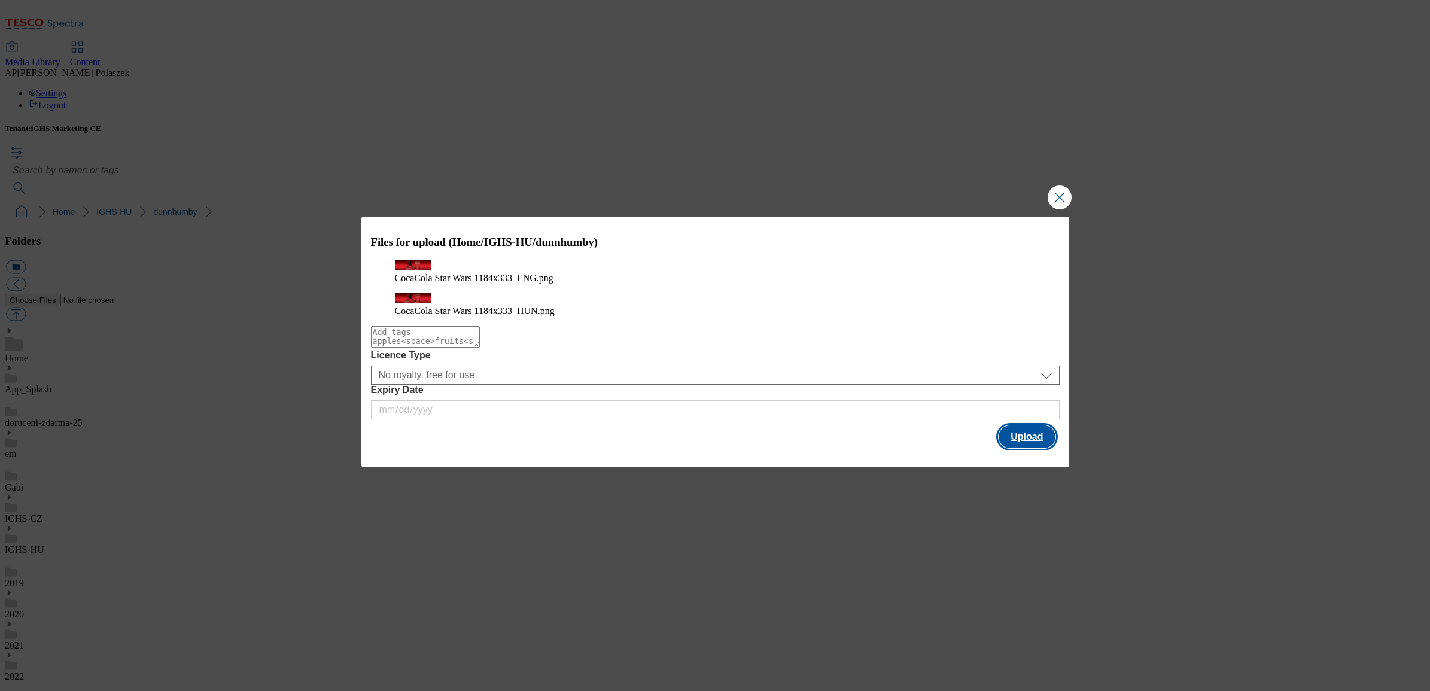
click at [1023, 441] on button "Upload" at bounding box center [1027, 436] width 56 height 23
